Goal: Task Accomplishment & Management: Manage account settings

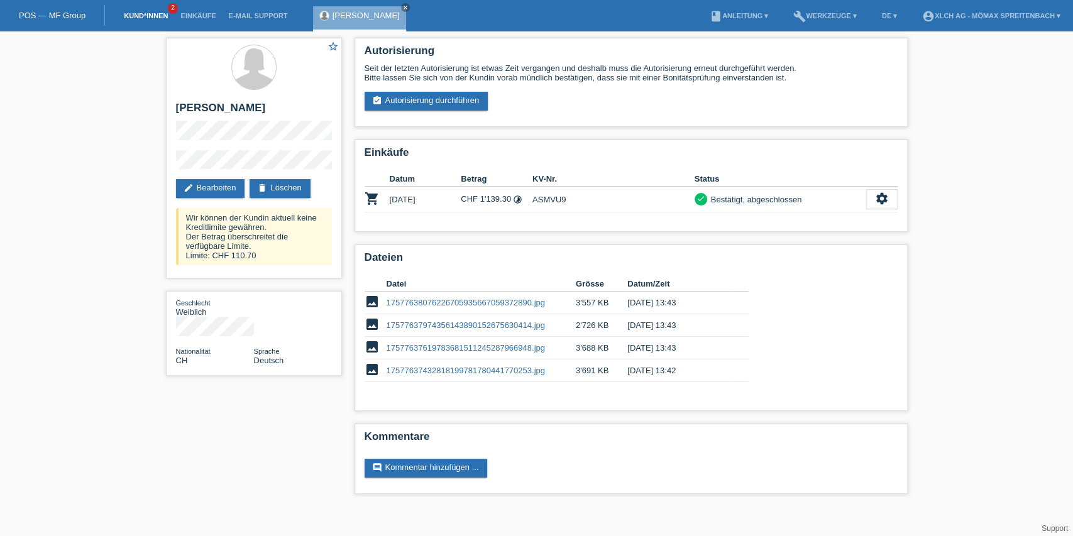
click at [152, 17] on link "Kund*innen" at bounding box center [146, 16] width 57 height 8
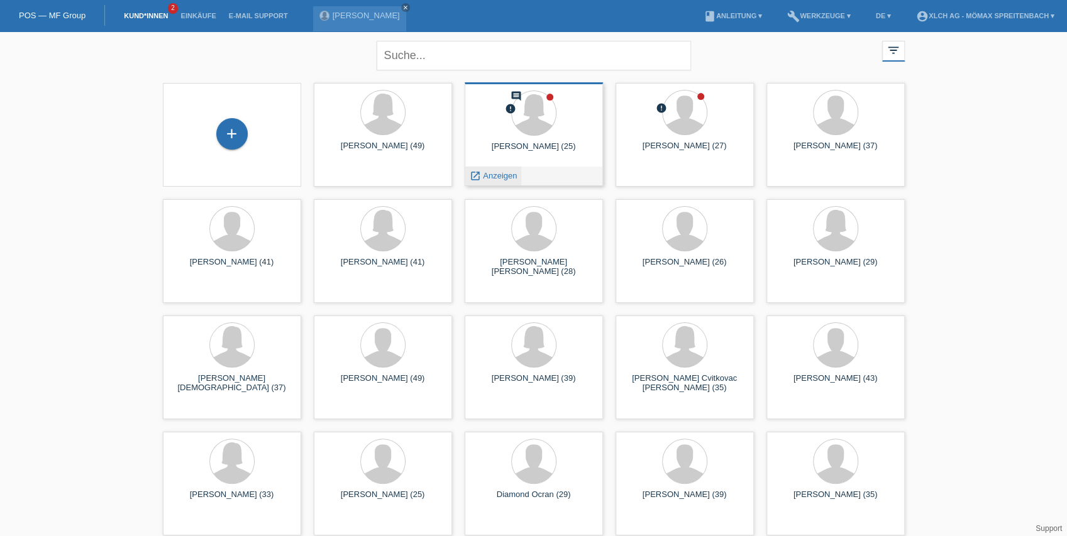
click at [503, 175] on span "Anzeigen" at bounding box center [500, 175] width 34 height 9
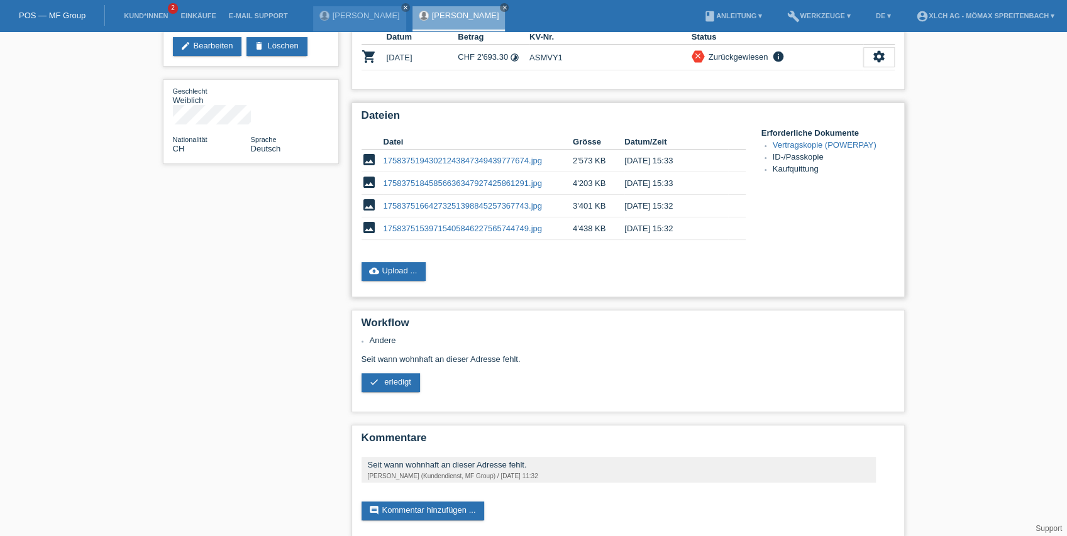
scroll to position [156, 0]
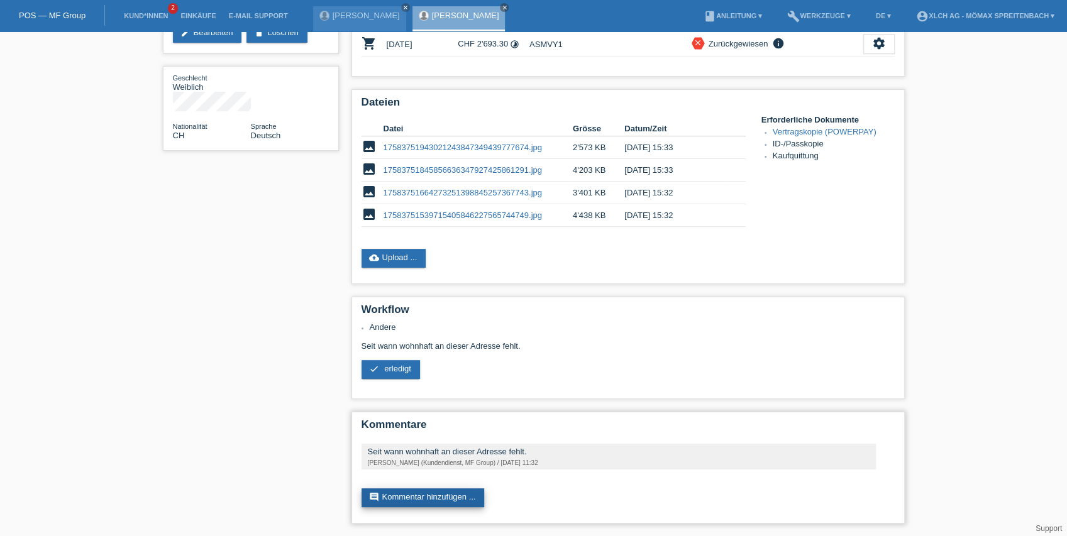
click at [465, 500] on link "comment Kommentar hinzufügen ..." at bounding box center [423, 498] width 123 height 19
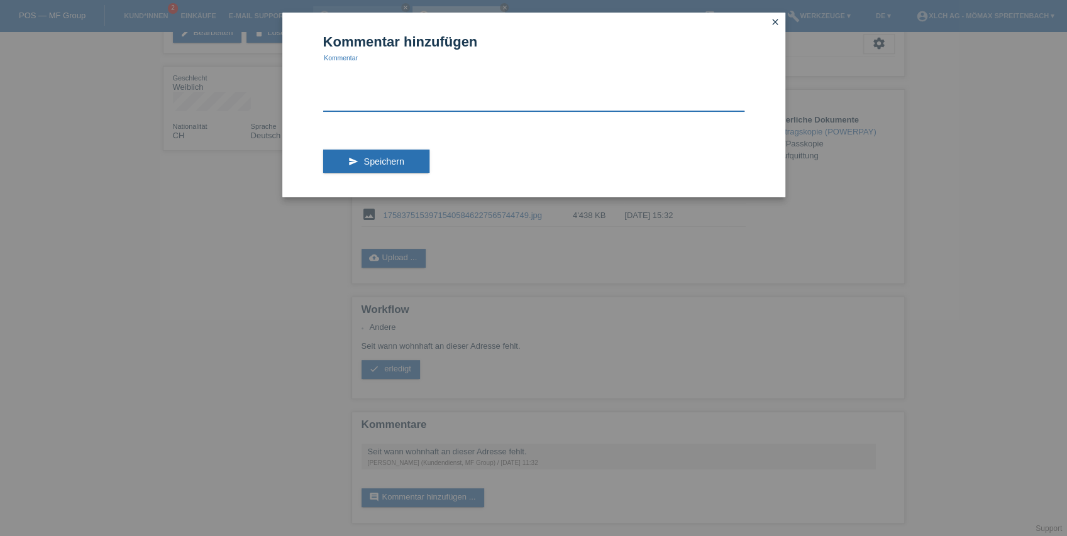
click at [391, 96] on textarea at bounding box center [533, 87] width 421 height 48
type textarea "kunde wohnt dort seit 2005"
click at [378, 167] on button "send Speichern" at bounding box center [376, 162] width 106 height 24
click at [219, 236] on div "Kommentar hinzufügen kunde wohnt dort seit 2005 Kommentar send Speichern close" at bounding box center [533, 268] width 1067 height 536
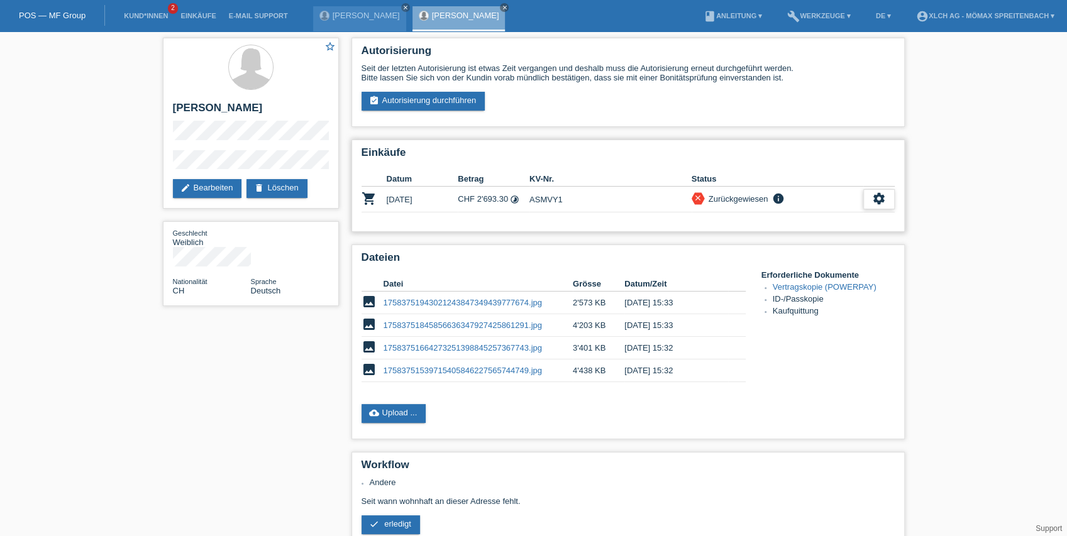
click at [871, 197] on div "settings" at bounding box center [878, 199] width 31 height 20
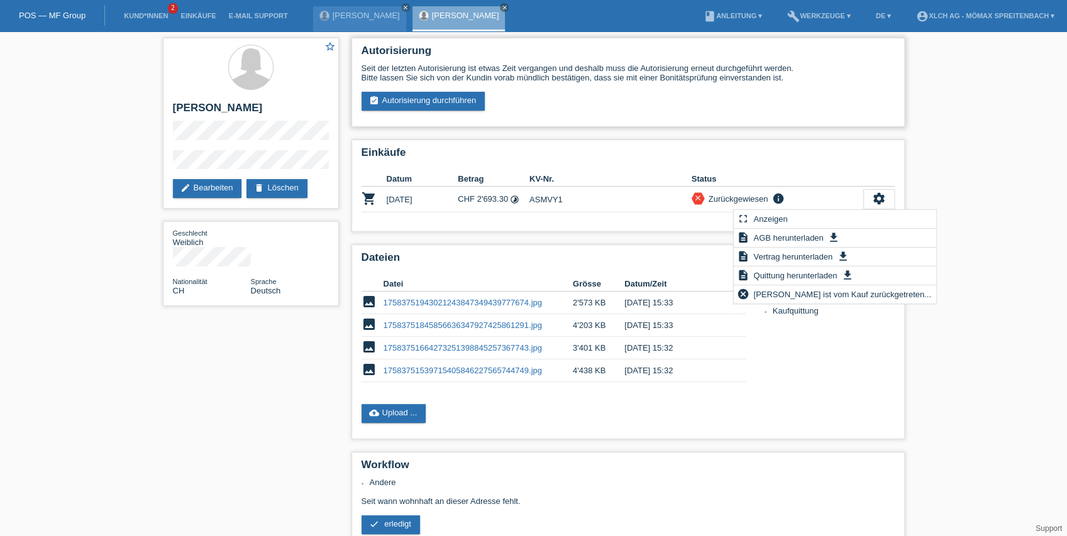
click at [597, 95] on div "Seit der letzten Autorisierung ist etwas Zeit vergangen und deshalb muss die Au…" at bounding box center [628, 87] width 533 height 47
click at [195, 187] on link "edit Bearbeiten" at bounding box center [207, 188] width 69 height 19
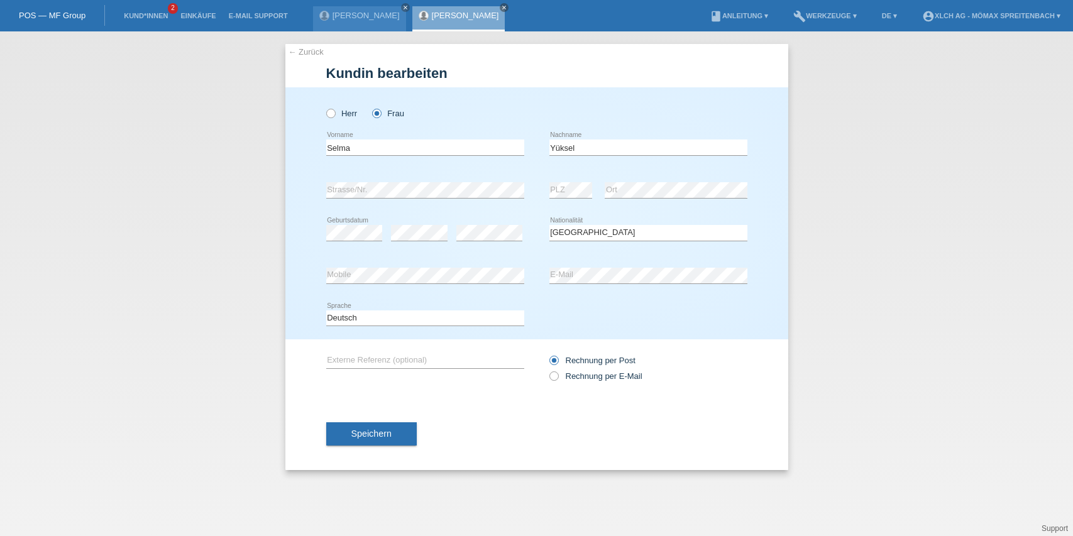
select select "CH"
click at [303, 51] on link "← Zurück" at bounding box center [306, 51] width 35 height 9
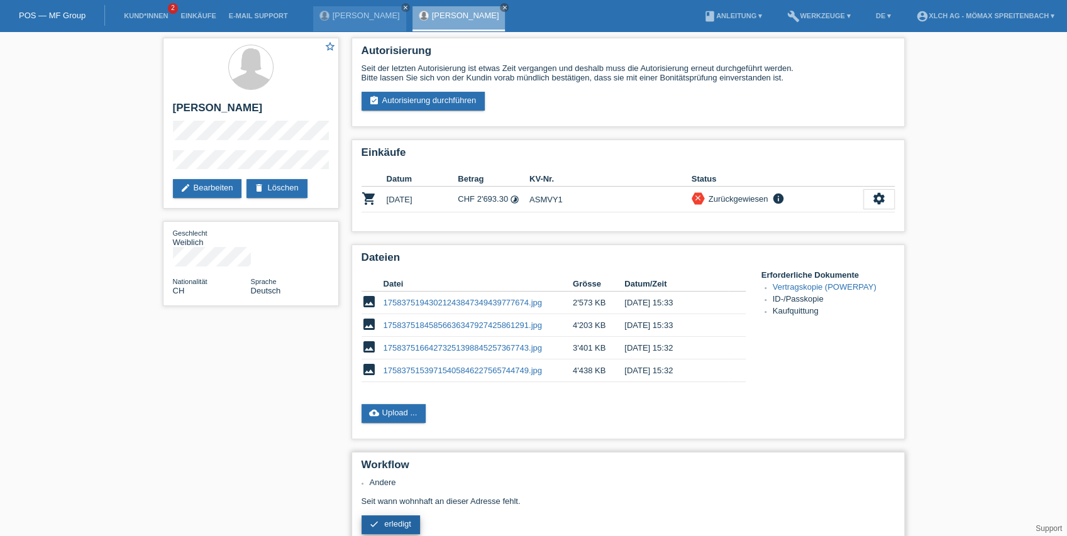
click at [401, 523] on span "erledigt" at bounding box center [397, 523] width 27 height 9
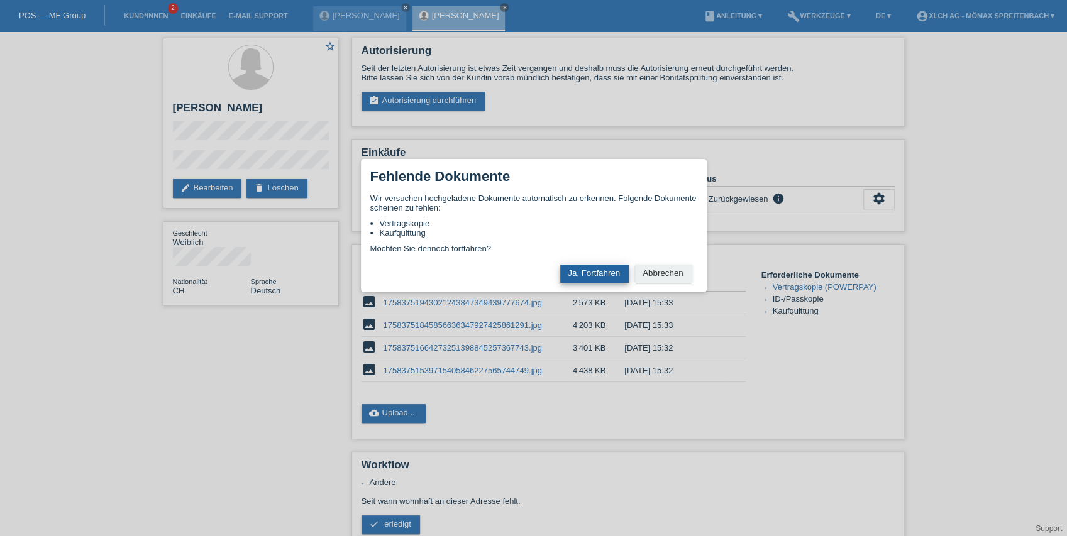
click at [597, 279] on button "Ja, Fortfahren" at bounding box center [594, 274] width 69 height 18
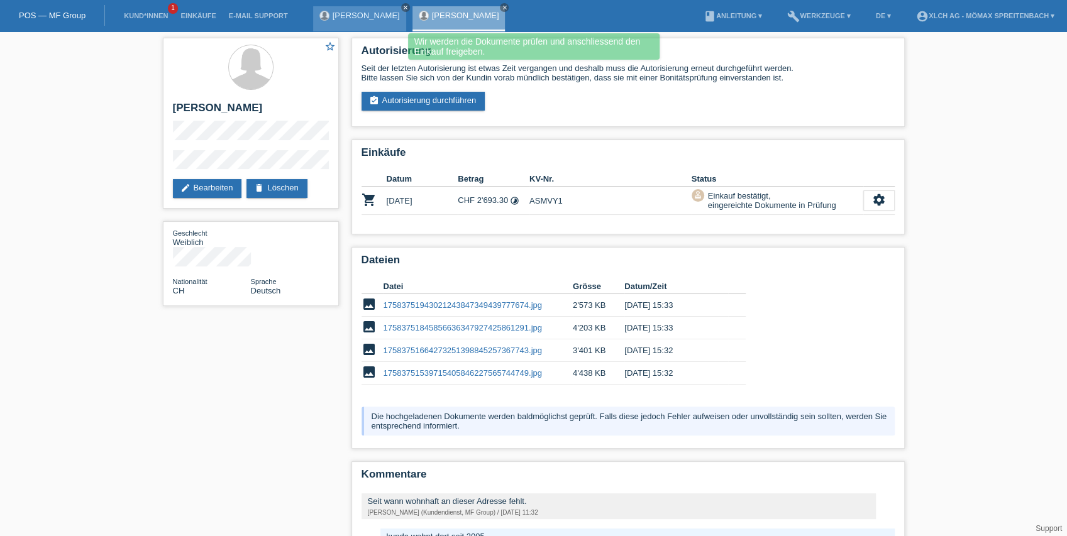
click at [402, 7] on icon "close" at bounding box center [405, 7] width 6 height 6
click at [394, 7] on div "Selma Yüksel close" at bounding box center [362, 15] width 99 height 31
click at [402, 9] on icon "close" at bounding box center [405, 7] width 6 height 6
